Goal: Find specific page/section: Find specific page/section

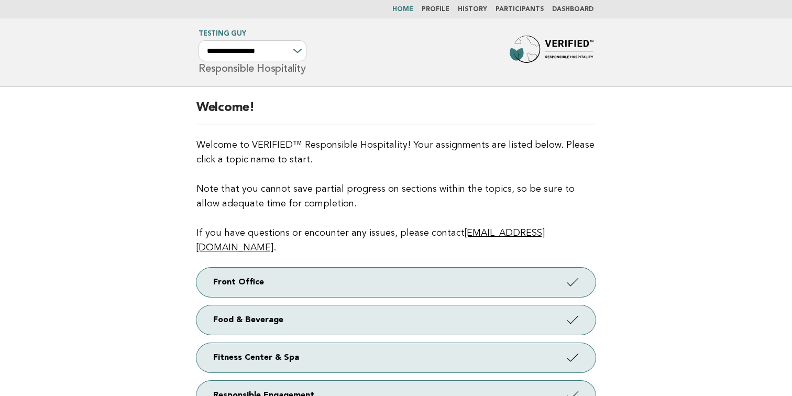
click at [98, 45] on header "**********" at bounding box center [396, 52] width 792 height 69
click at [348, 75] on header "**********" at bounding box center [396, 52] width 792 height 69
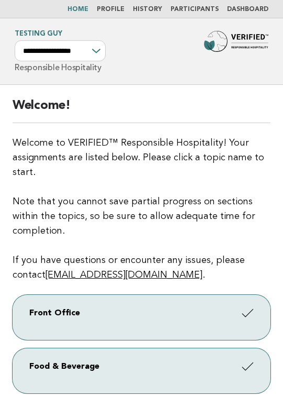
click at [159, 142] on p "Welcome to VERIFIED™ Responsible Hospitality! Your assignments are listed below…" at bounding box center [142, 209] width 258 height 147
click at [193, 10] on link "Participants" at bounding box center [195, 9] width 48 height 6
